Goal: Find specific page/section: Find specific page/section

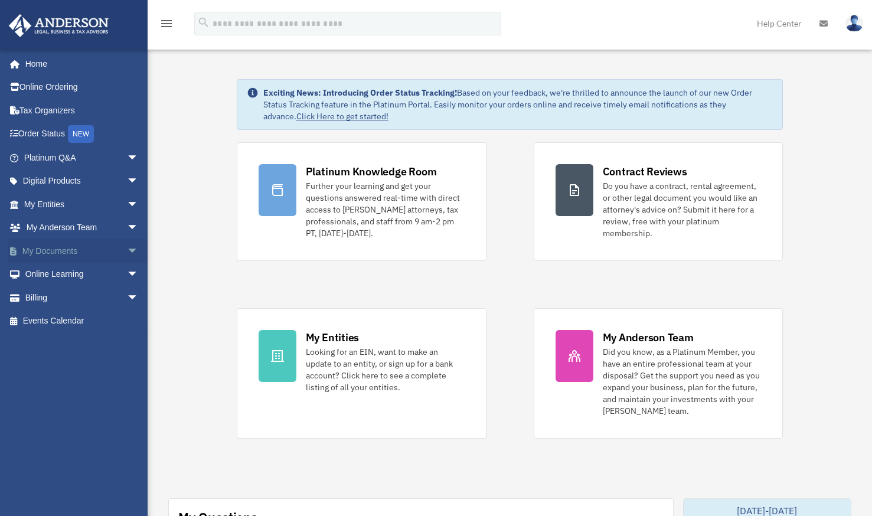
click at [51, 254] on link "My Documents arrow_drop_down" at bounding box center [82, 251] width 148 height 24
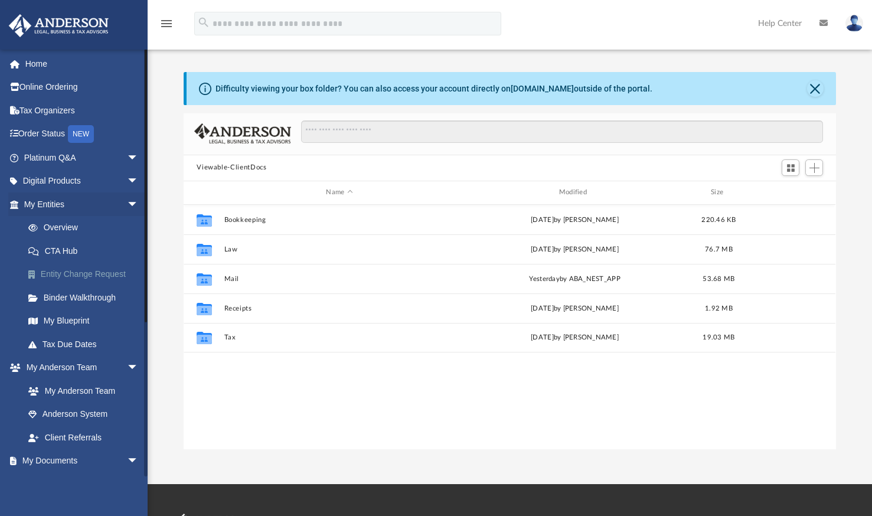
scroll to position [259, 643]
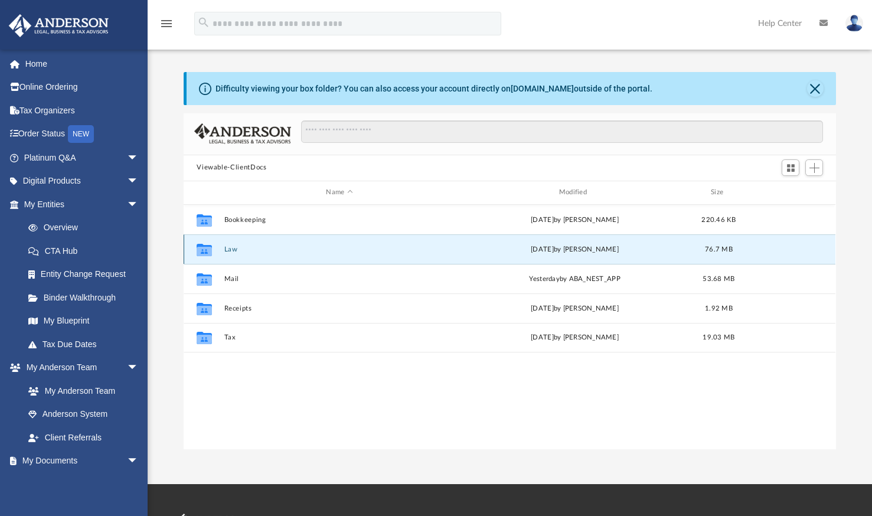
click at [230, 246] on button "Law" at bounding box center [339, 250] width 230 height 8
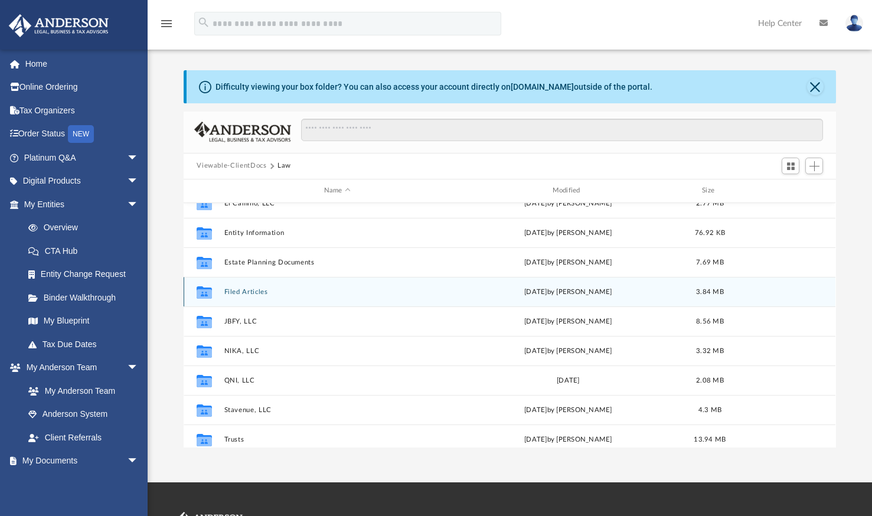
scroll to position [192, 0]
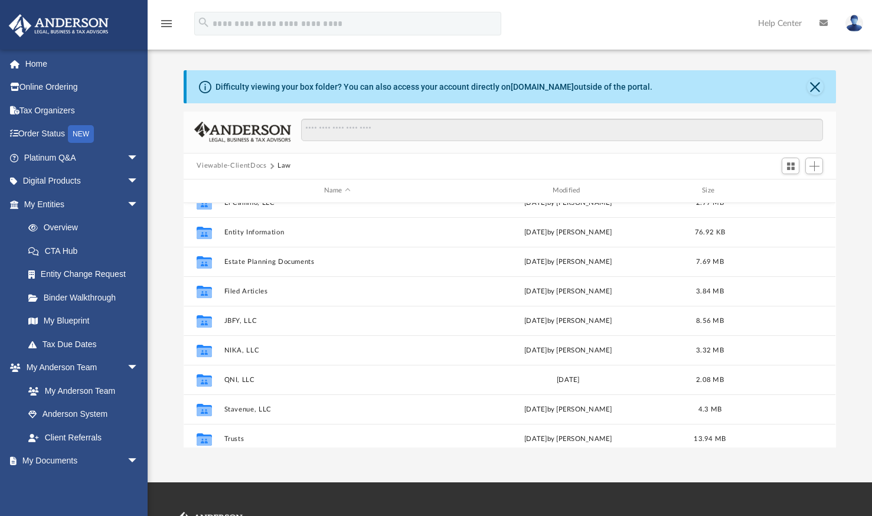
click at [855, 23] on img at bounding box center [854, 23] width 18 height 17
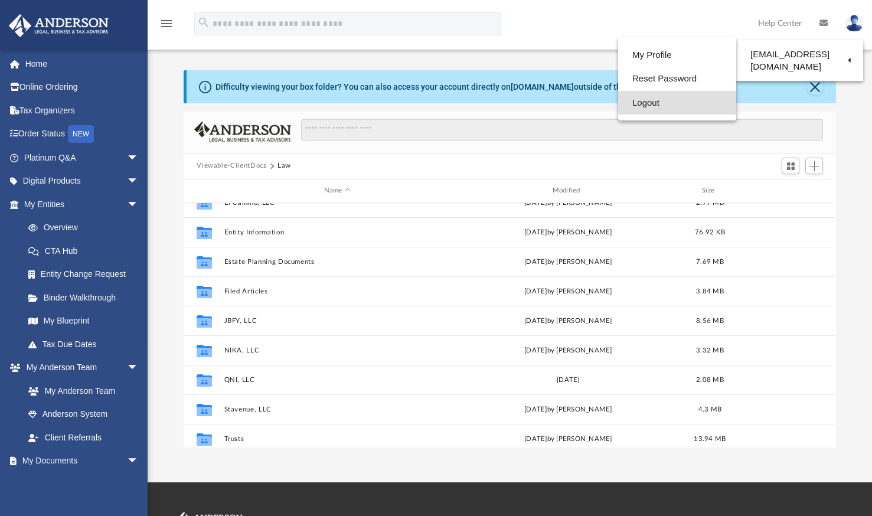
click at [647, 112] on link "Logout" at bounding box center [677, 103] width 118 height 24
